Goal: Navigation & Orientation: Find specific page/section

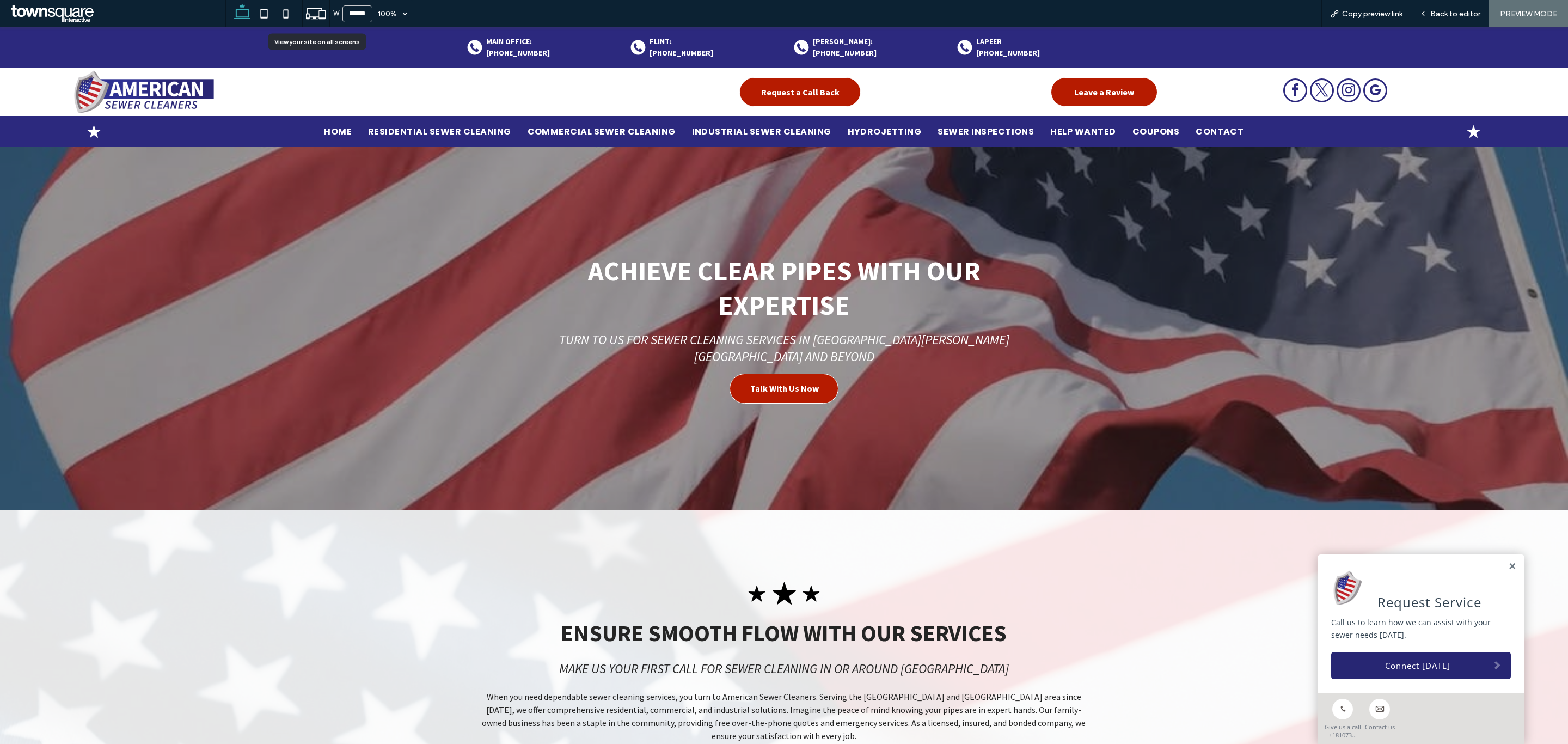
click at [320, 4] on icon at bounding box center [315, 13] width 21 height 21
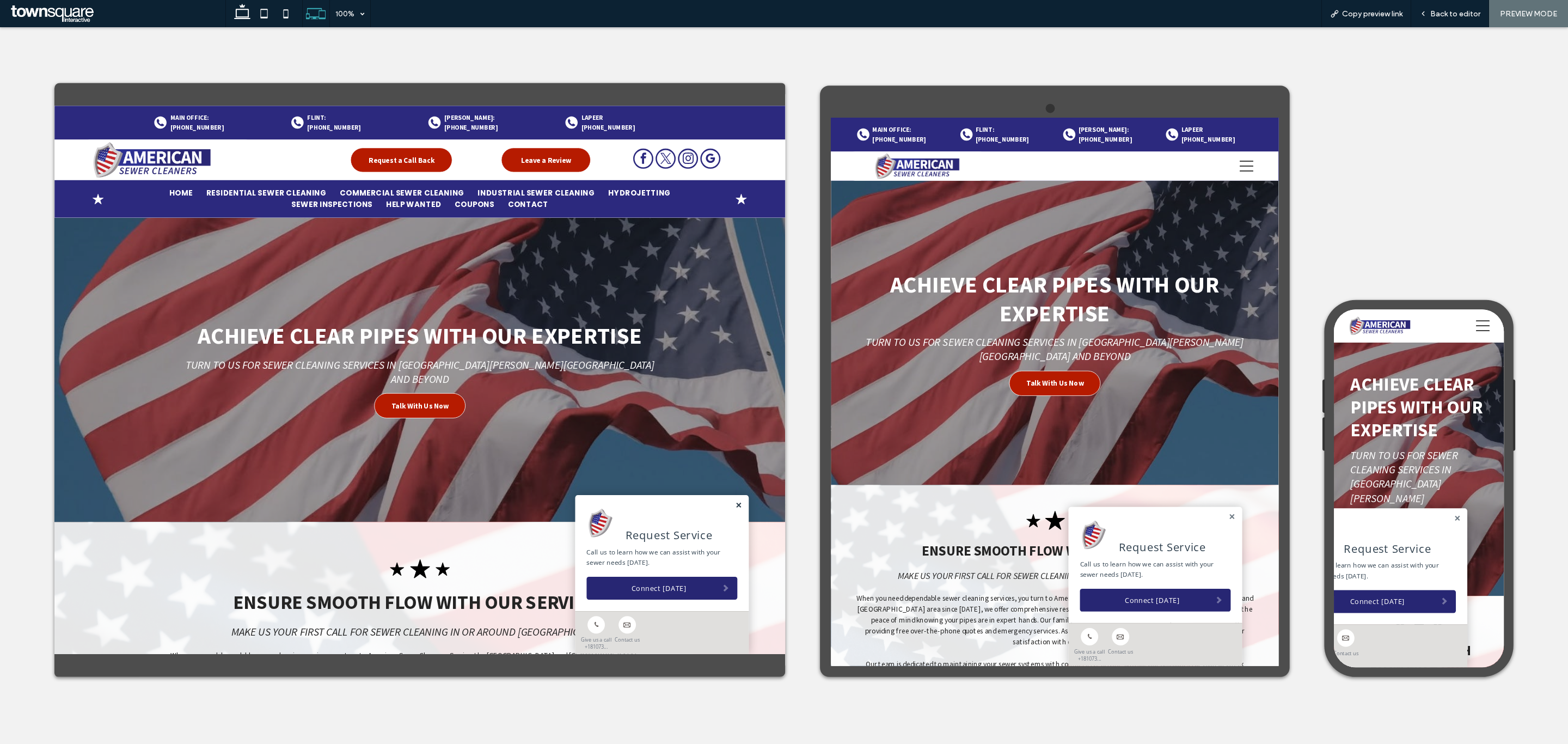
click at [865, 450] on link at bounding box center [869, 582] width 8 height 9
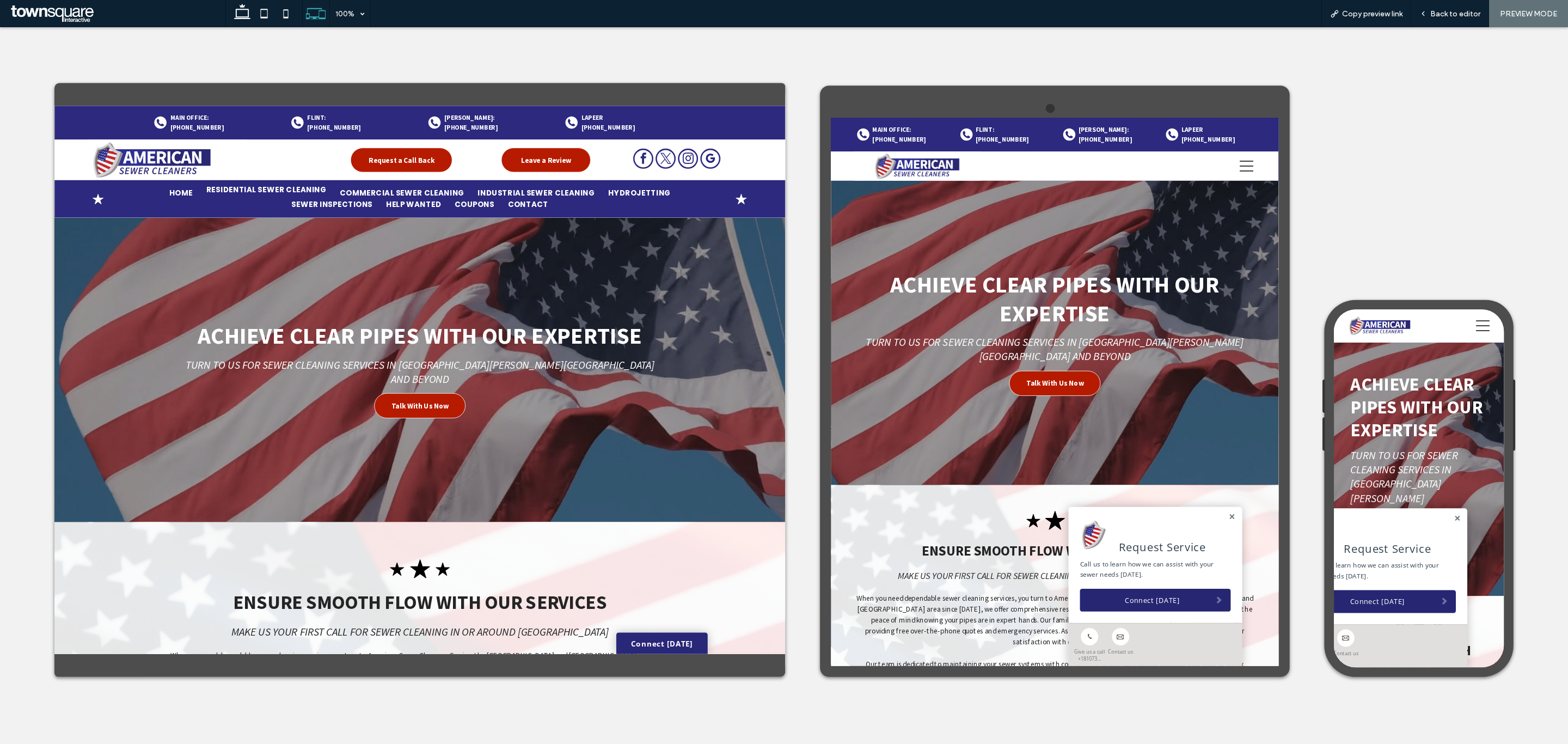
click at [359, 204] on span "Residential Sewer Cleaning" at bounding box center [306, 206] width 143 height 14
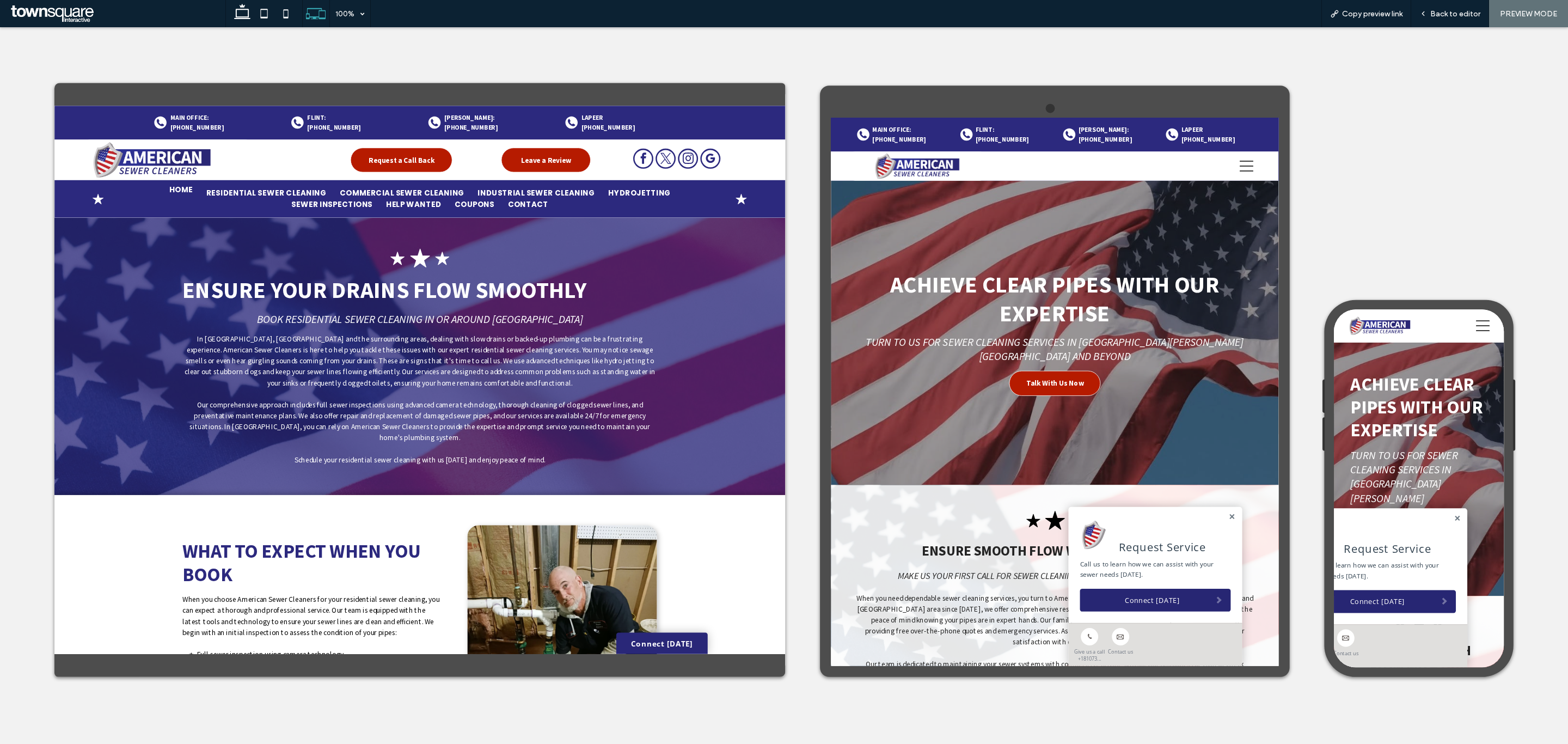
drag, startPoint x: 215, startPoint y: 208, endPoint x: 446, endPoint y: 314, distance: 254.2
click at [215, 208] on span "Home" at bounding box center [205, 206] width 28 height 14
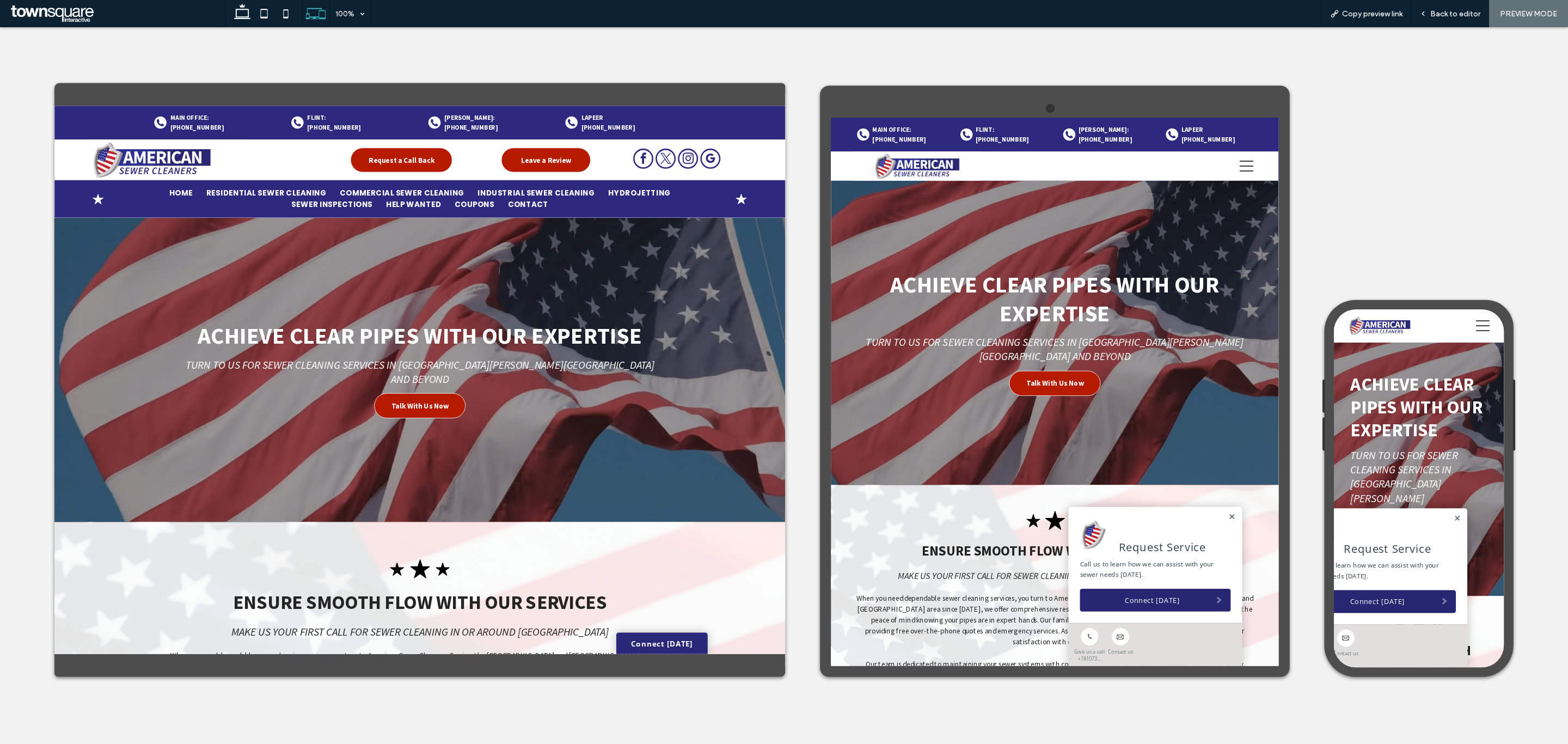
click at [333, 48] on div at bounding box center [784, 385] width 1568 height 716
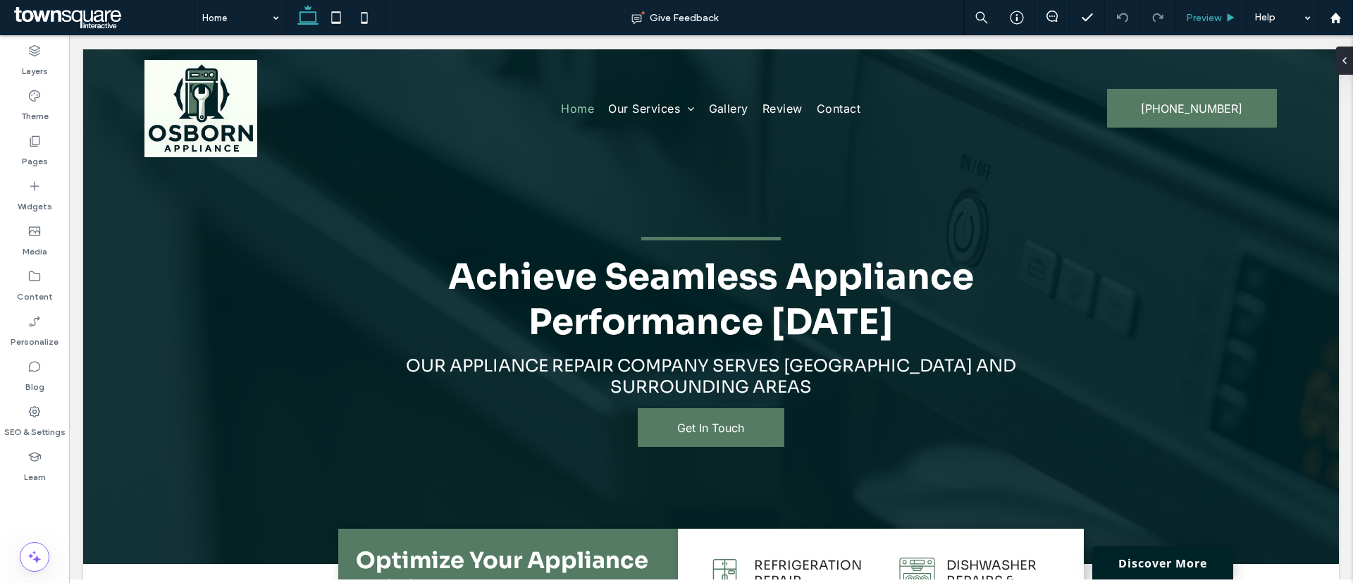
click at [1204, 27] on div "Preview" at bounding box center [1211, 17] width 72 height 35
click at [1209, 11] on div "Preview" at bounding box center [1211, 17] width 72 height 35
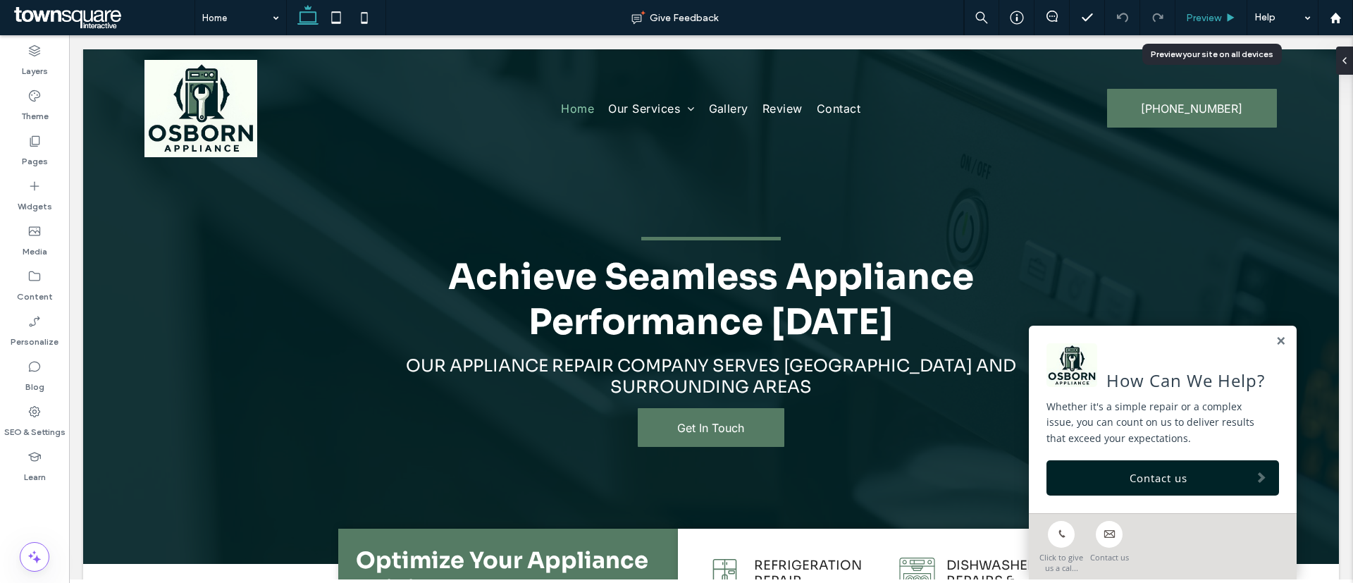
click at [1209, 15] on span "Preview" at bounding box center [1203, 18] width 35 height 12
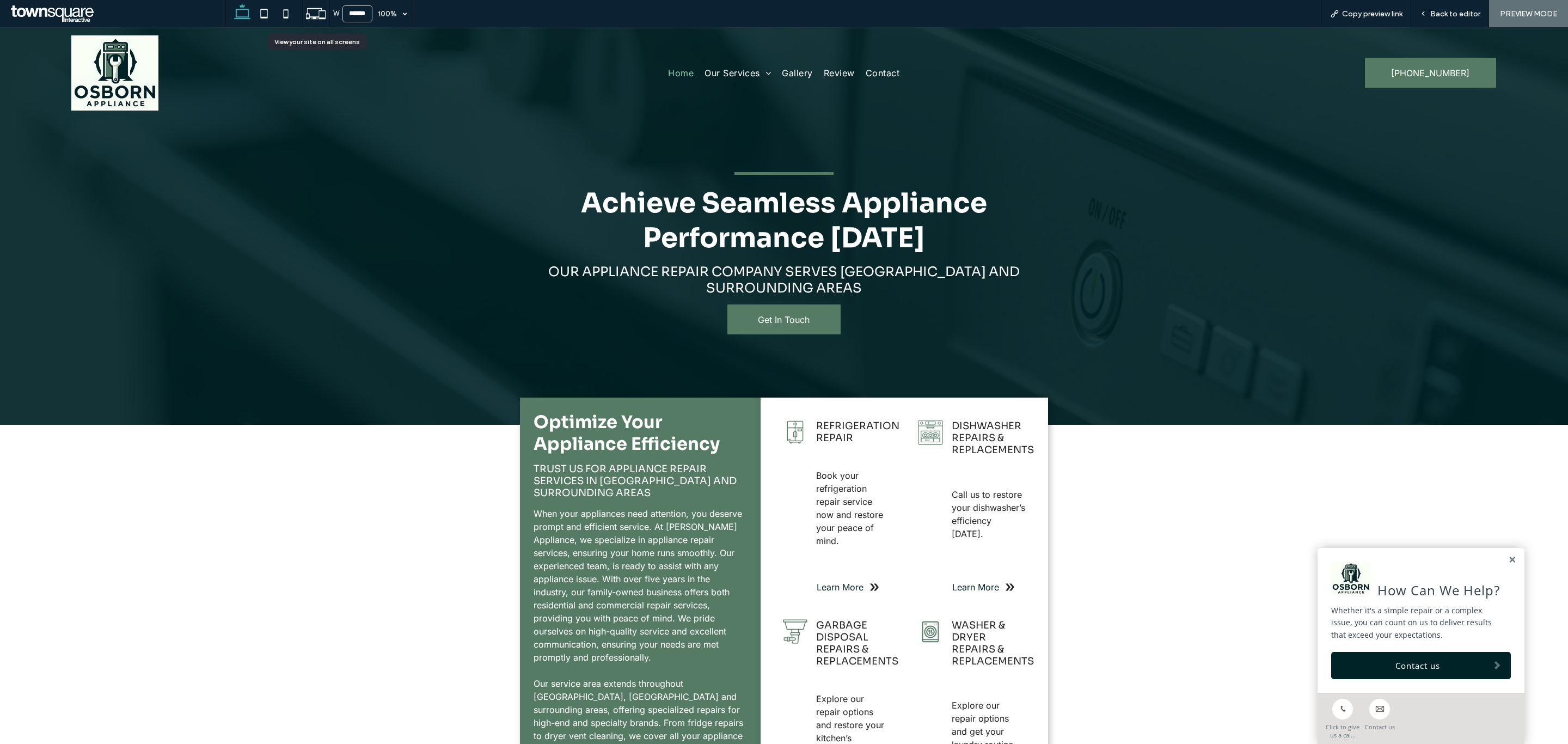
drag, startPoint x: 319, startPoint y: 10, endPoint x: 324, endPoint y: 15, distance: 7.1
click at [319, 10] on use at bounding box center [315, 14] width 19 height 11
